Goal: Task Accomplishment & Management: Use online tool/utility

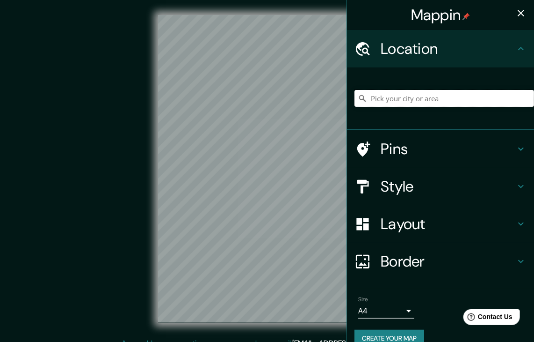
click at [397, 102] on input "Pick your city or area" at bounding box center [445, 98] width 180 height 17
click at [381, 97] on input "Pick your city or area" at bounding box center [445, 98] width 180 height 17
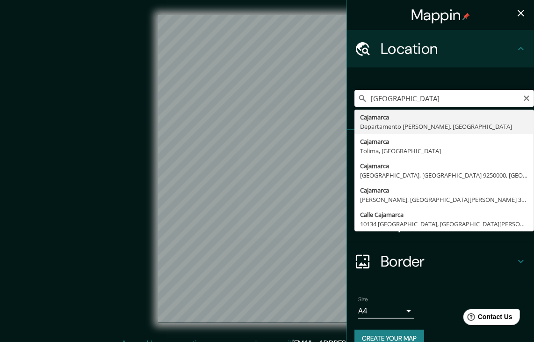
type input "Cajamarca, [GEOGRAPHIC_DATA][PERSON_NAME], [GEOGRAPHIC_DATA]"
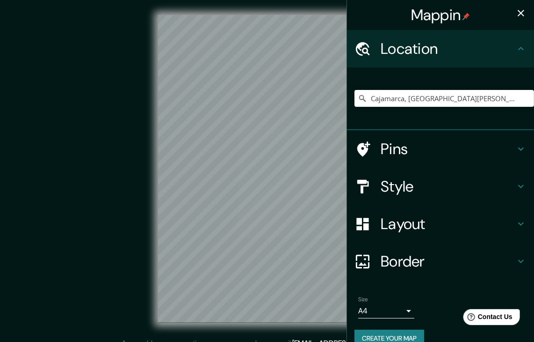
click at [505, 148] on h4 "Pins" at bounding box center [448, 148] width 135 height 19
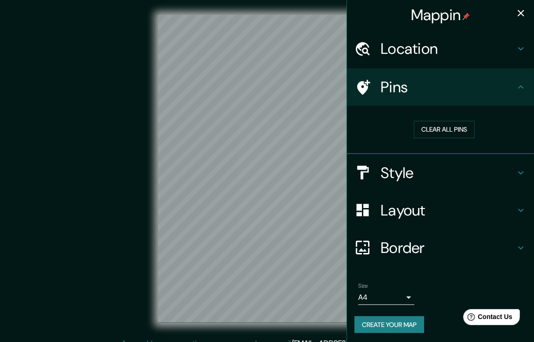
click at [513, 80] on div "Pins" at bounding box center [440, 86] width 187 height 37
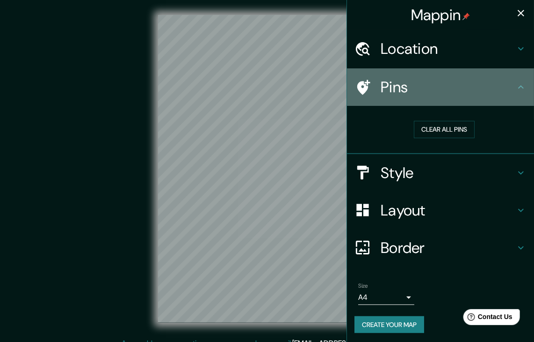
click at [510, 97] on div "Pins" at bounding box center [440, 86] width 187 height 37
click at [516, 87] on icon at bounding box center [521, 86] width 11 height 11
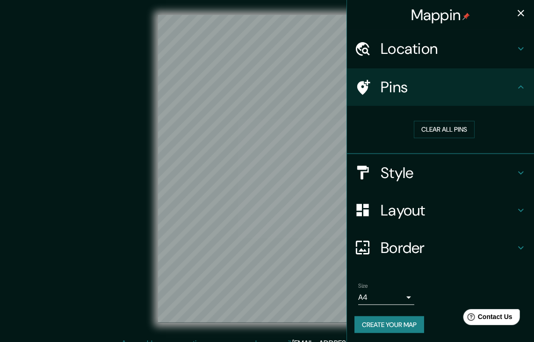
click at [518, 173] on icon at bounding box center [521, 172] width 6 height 3
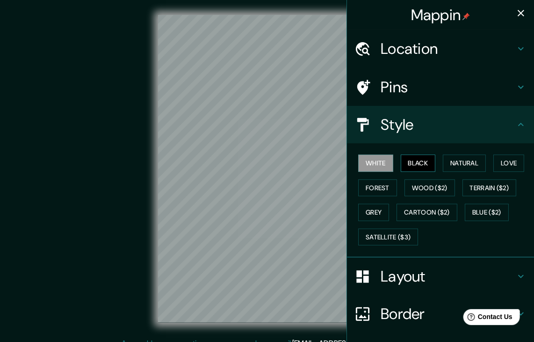
click at [423, 164] on button "Black" at bounding box center [418, 162] width 35 height 17
click at [452, 164] on button "Natural" at bounding box center [464, 162] width 43 height 17
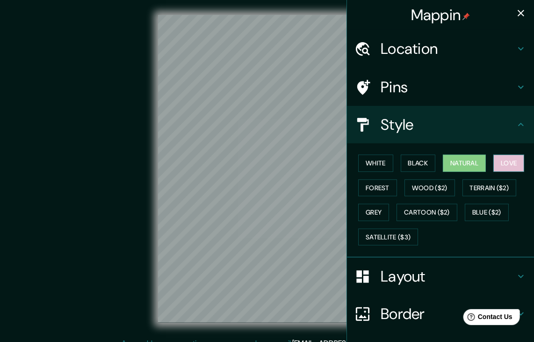
click at [502, 162] on button "Love" at bounding box center [509, 162] width 31 height 17
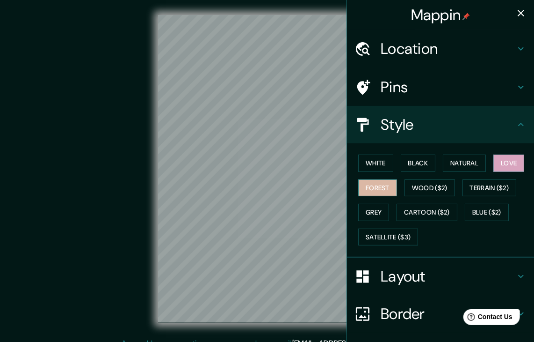
click at [371, 181] on button "Forest" at bounding box center [377, 187] width 39 height 17
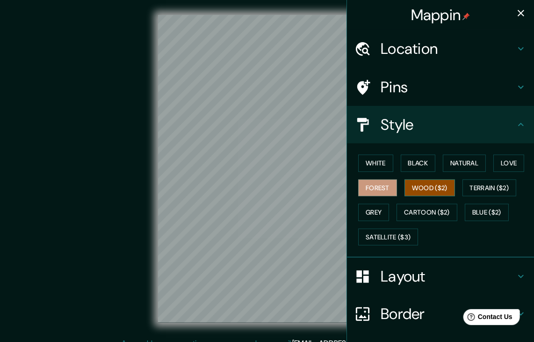
click at [424, 188] on button "Wood ($2)" at bounding box center [430, 187] width 51 height 17
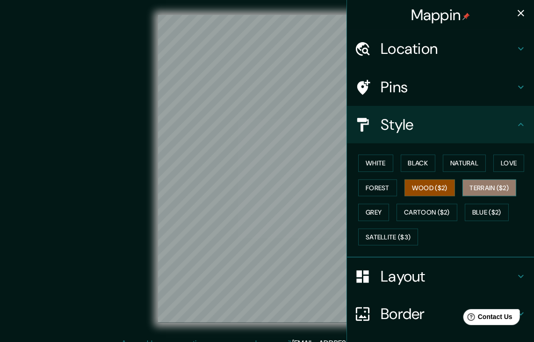
click at [480, 186] on button "Terrain ($2)" at bounding box center [490, 187] width 54 height 17
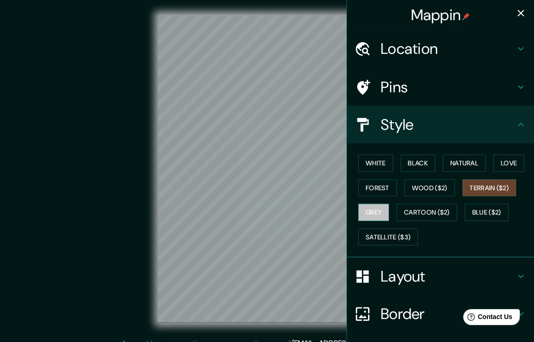
click at [371, 211] on button "Grey" at bounding box center [373, 212] width 31 height 17
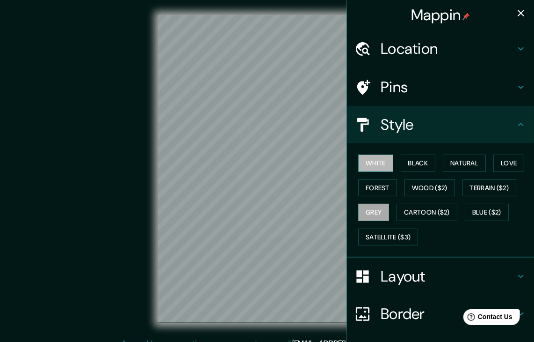
click at [377, 165] on button "White" at bounding box center [375, 162] width 35 height 17
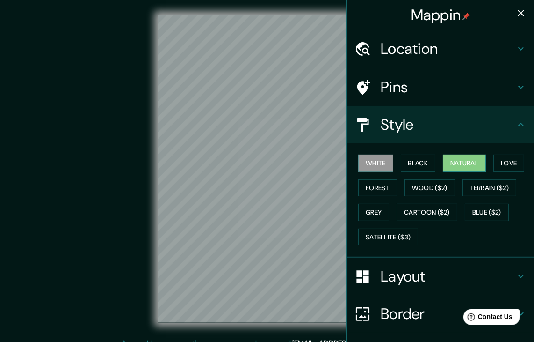
click at [458, 160] on button "Natural" at bounding box center [464, 162] width 43 height 17
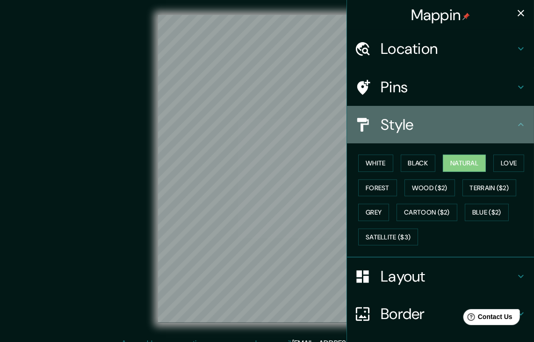
click at [516, 121] on icon at bounding box center [521, 124] width 11 height 11
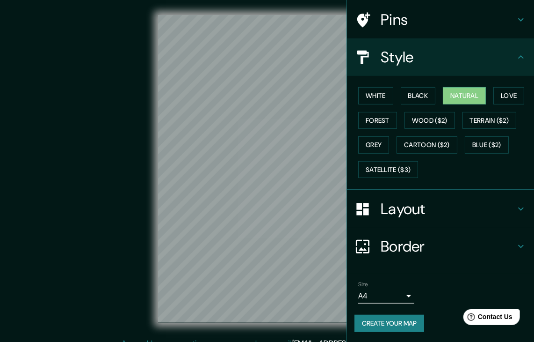
scroll to position [11, 0]
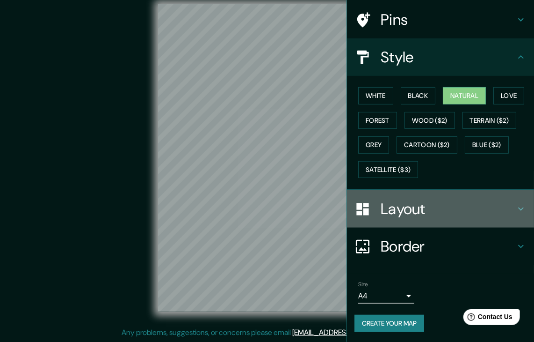
click at [517, 211] on icon at bounding box center [521, 208] width 11 height 11
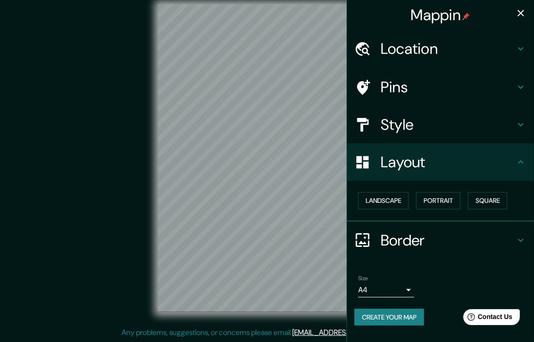
scroll to position [0, 0]
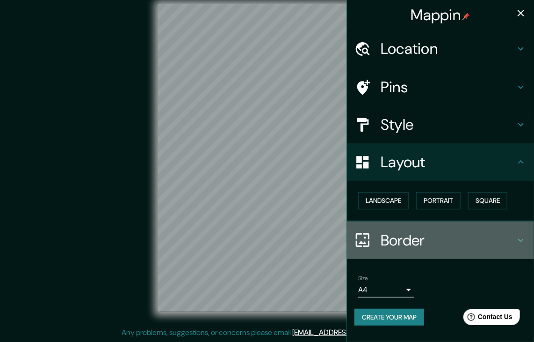
click at [513, 238] on h4 "Border" at bounding box center [448, 240] width 135 height 19
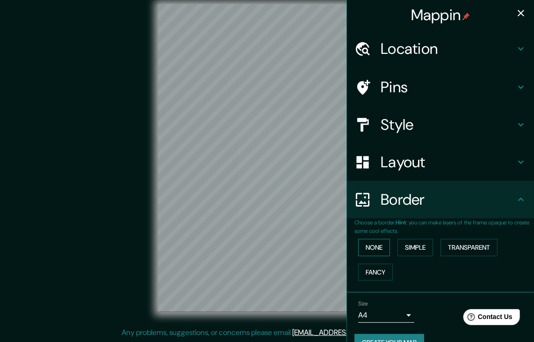
click at [376, 245] on button "None" at bounding box center [374, 247] width 32 height 17
click at [412, 246] on button "Simple" at bounding box center [416, 247] width 36 height 17
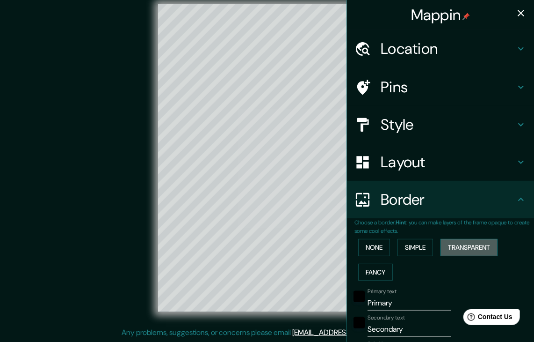
click at [462, 247] on button "Transparent" at bounding box center [469, 247] width 57 height 17
click at [367, 266] on button "Fancy" at bounding box center [375, 271] width 35 height 17
click at [371, 246] on button "None" at bounding box center [374, 247] width 32 height 17
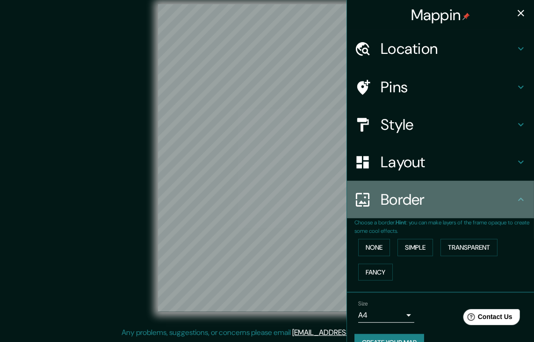
click at [518, 197] on icon at bounding box center [521, 198] width 6 height 3
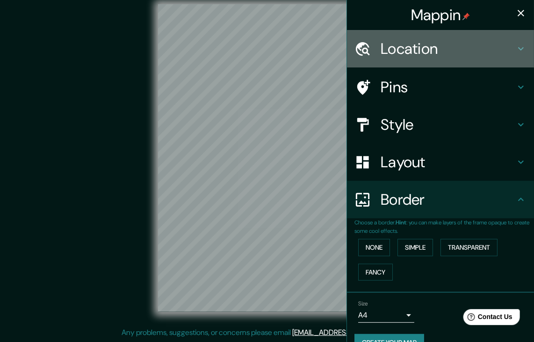
click at [507, 45] on h4 "Location" at bounding box center [448, 48] width 135 height 19
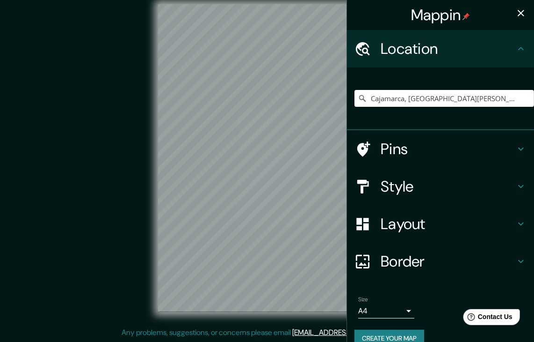
click at [507, 45] on h4 "Location" at bounding box center [448, 48] width 135 height 19
click at [516, 51] on icon at bounding box center [521, 48] width 11 height 11
click at [516, 148] on icon at bounding box center [521, 148] width 11 height 11
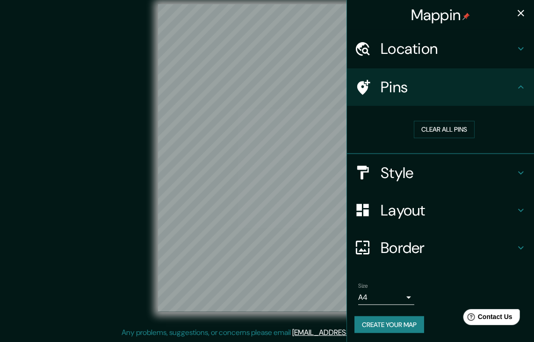
click at [522, 164] on div "Style" at bounding box center [440, 172] width 187 height 37
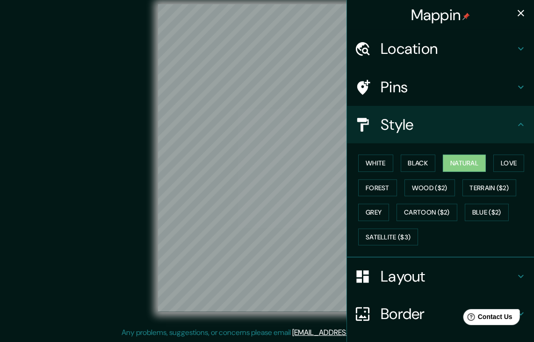
click at [518, 12] on icon "button" at bounding box center [521, 13] width 7 height 7
